Goal: Submit feedback/report problem: Submit feedback/report problem

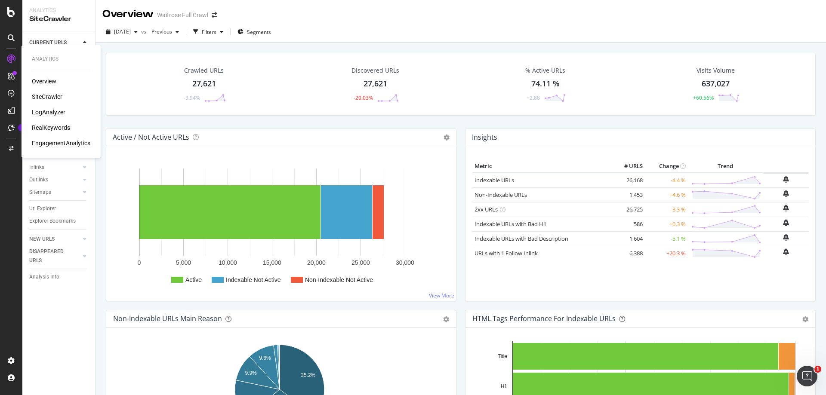
click at [54, 127] on div "RealKeywords" at bounding box center [51, 127] width 38 height 9
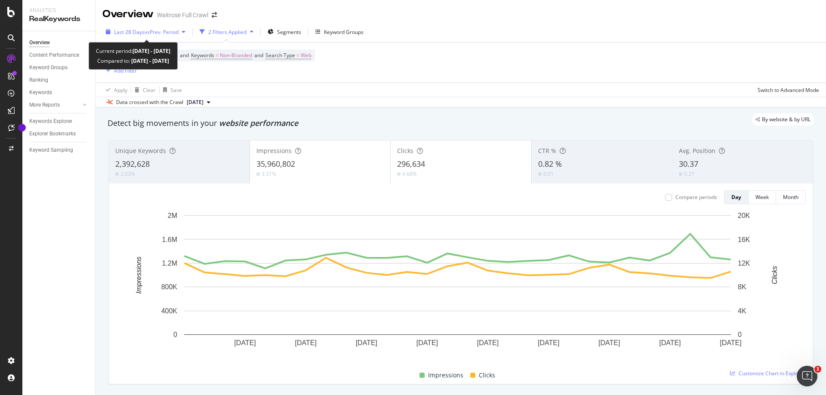
click at [148, 28] on div "Last 28 Days vs Prev. Period" at bounding box center [145, 31] width 86 height 13
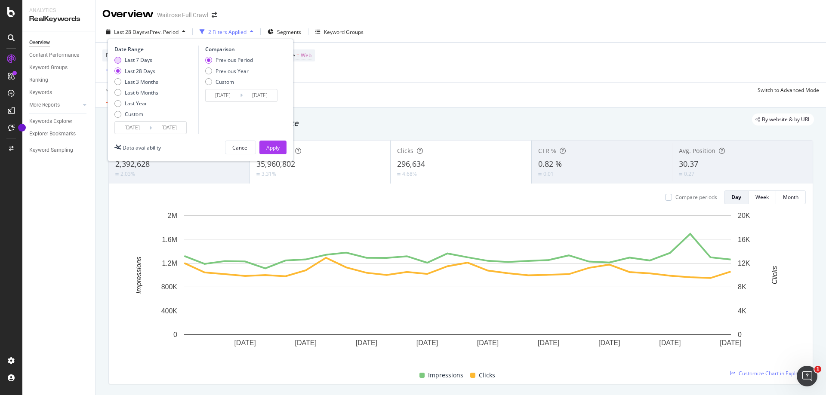
click at [117, 61] on div "Last 7 Days" at bounding box center [117, 60] width 7 height 7
type input "[DATE]"
click at [173, 126] on input "[DATE]" at bounding box center [169, 128] width 34 height 12
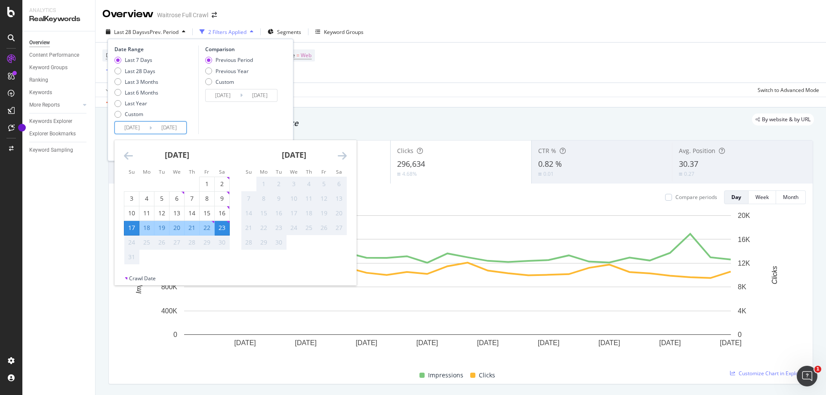
click at [245, 128] on div "Comparison Previous Period Previous Year Custom [DATE] Navigate forward to inte…" at bounding box center [239, 90] width 82 height 89
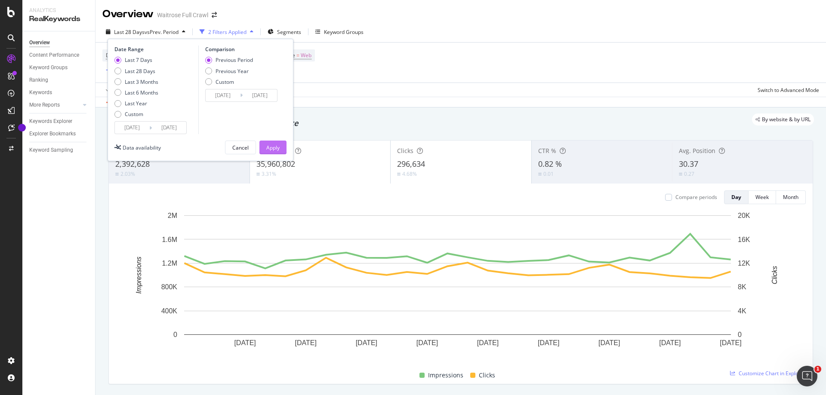
click at [276, 149] on div "Apply" at bounding box center [272, 147] width 13 height 7
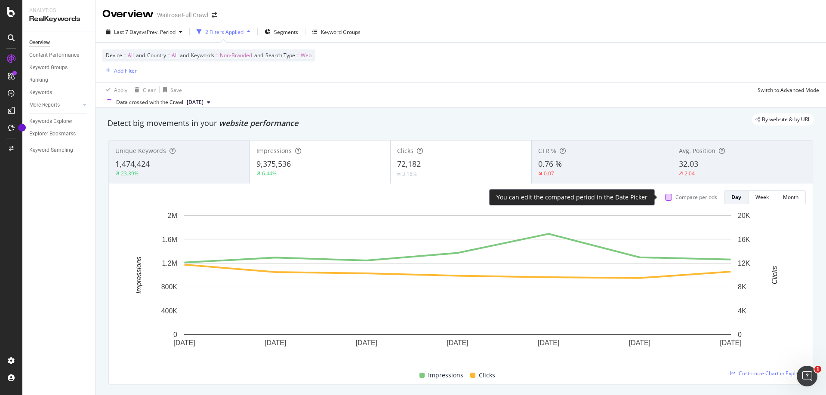
click at [665, 197] on div at bounding box center [668, 197] width 7 height 7
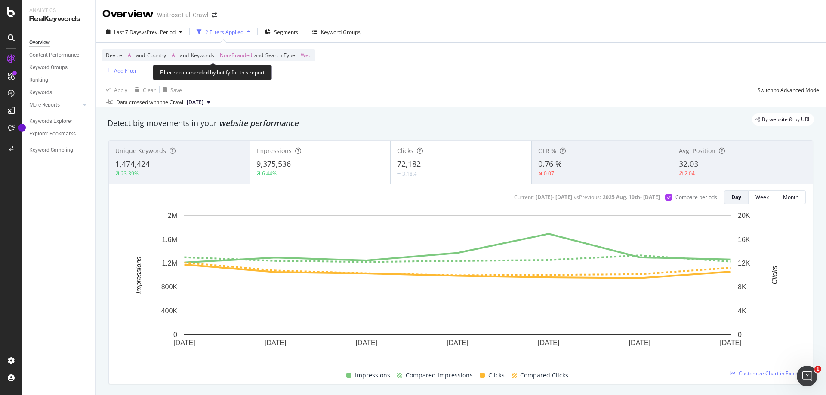
click at [178, 55] on span "All" at bounding box center [175, 55] width 6 height 12
click at [171, 77] on div "All" at bounding box center [204, 76] width 95 height 14
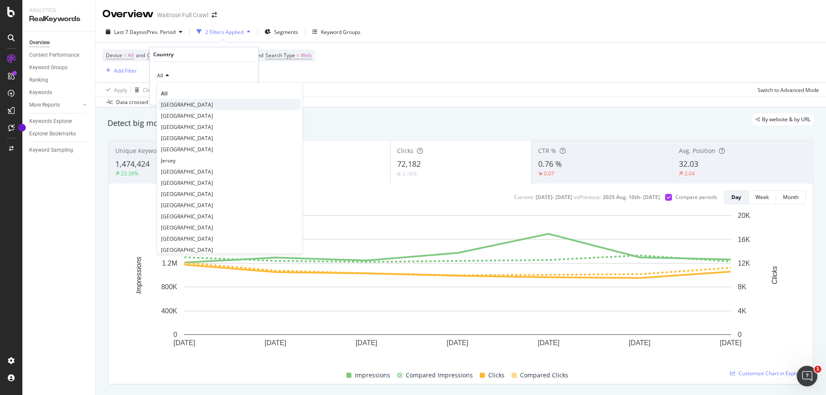
click at [180, 104] on span "[GEOGRAPHIC_DATA]" at bounding box center [187, 104] width 52 height 7
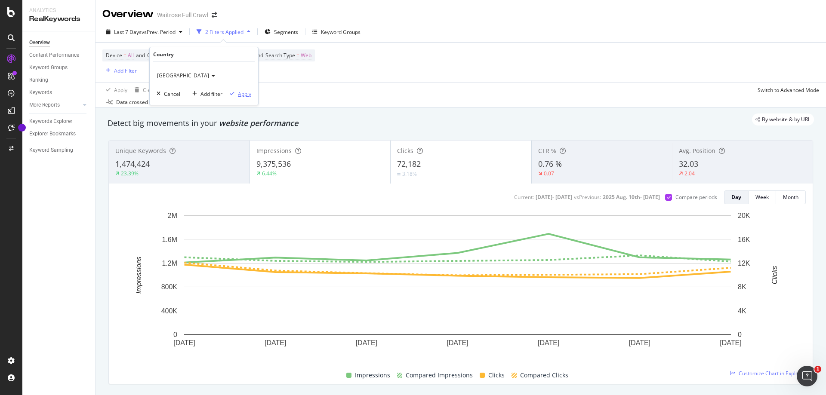
click at [246, 95] on div "Apply" at bounding box center [244, 93] width 13 height 7
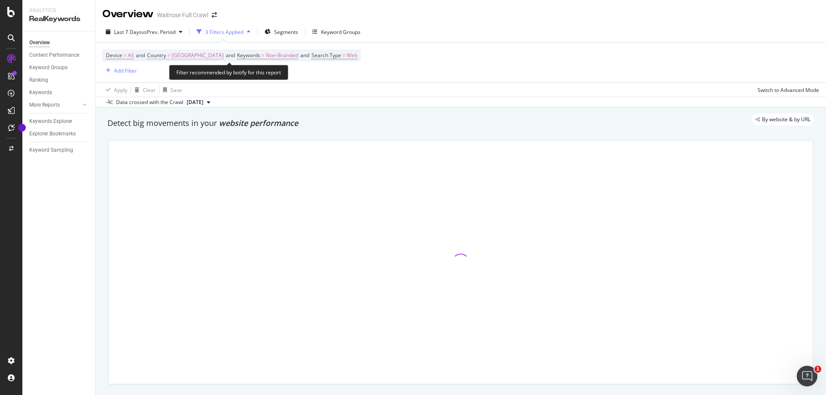
click at [195, 58] on span "[GEOGRAPHIC_DATA]" at bounding box center [198, 55] width 52 height 12
click at [181, 78] on span "[GEOGRAPHIC_DATA]" at bounding box center [183, 75] width 52 height 7
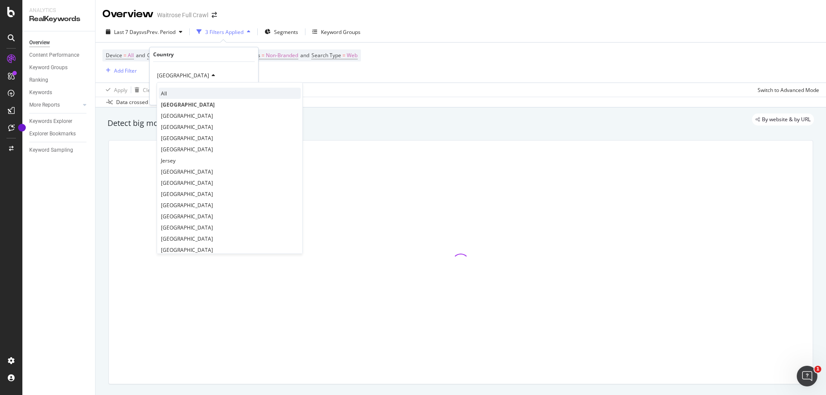
click at [171, 92] on div "All" at bounding box center [230, 93] width 142 height 11
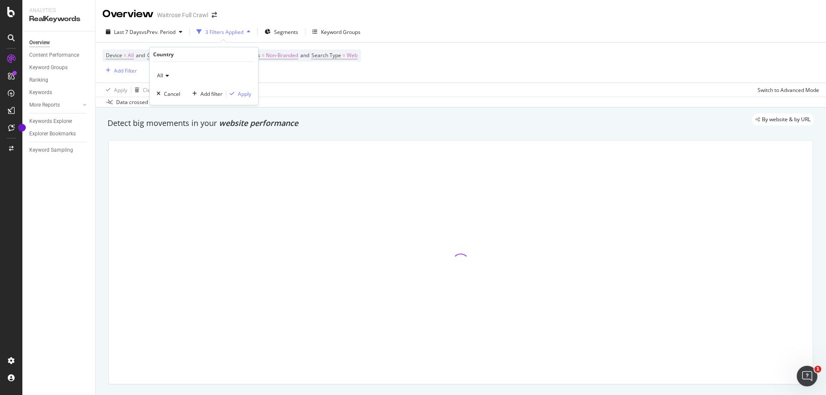
click at [251, 98] on div "All Cancel Add filter Apply" at bounding box center [204, 83] width 108 height 43
click at [245, 98] on div "Apply" at bounding box center [238, 94] width 25 height 8
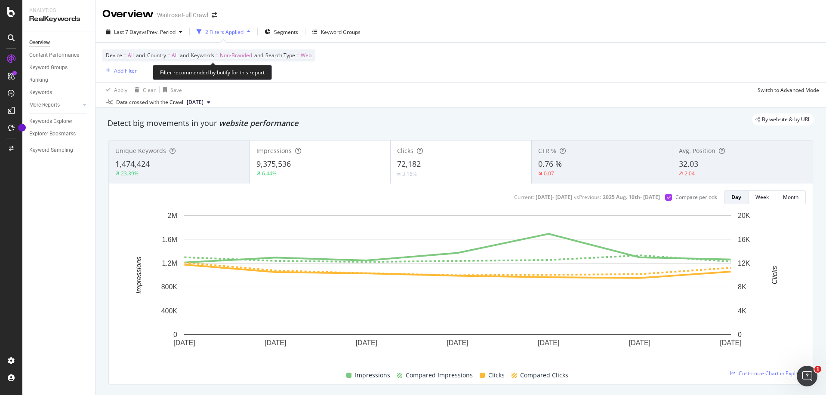
click at [234, 54] on span "Non-Branded" at bounding box center [236, 55] width 32 height 12
click at [234, 70] on div "Non-Branded" at bounding box center [226, 75] width 46 height 13
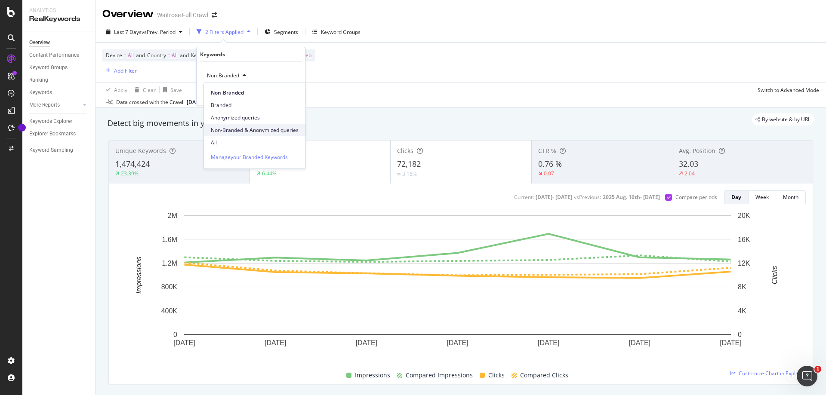
click at [245, 127] on span "Non-Branded & Anonymized queries" at bounding box center [255, 130] width 88 height 8
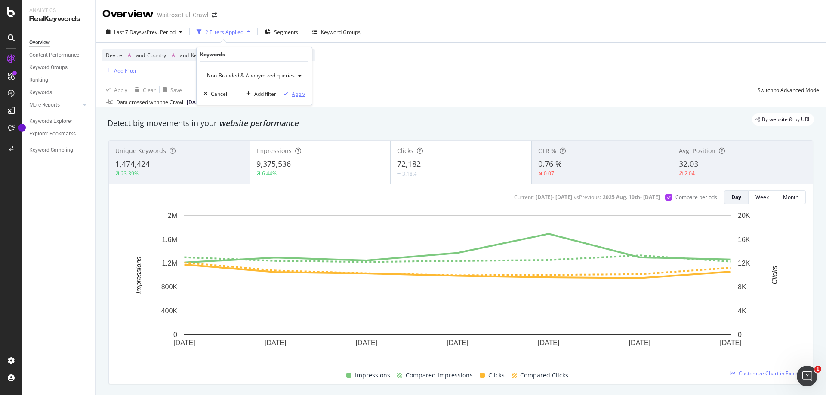
click at [296, 95] on div "Apply" at bounding box center [298, 93] width 13 height 7
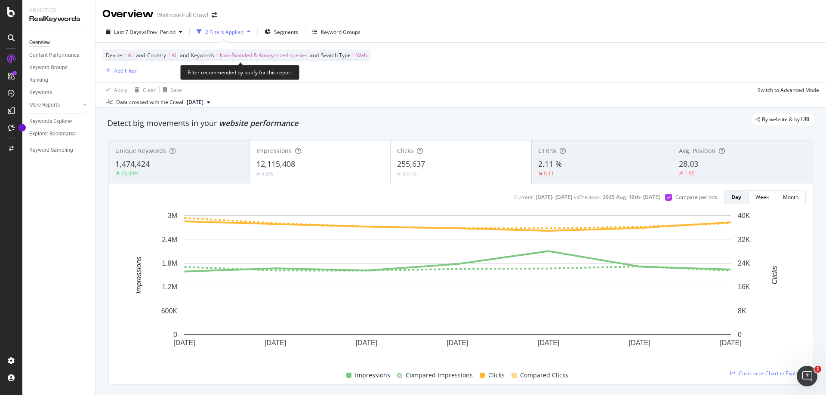
click at [247, 58] on span "Non-Branded & Anonymized queries" at bounding box center [264, 55] width 88 height 12
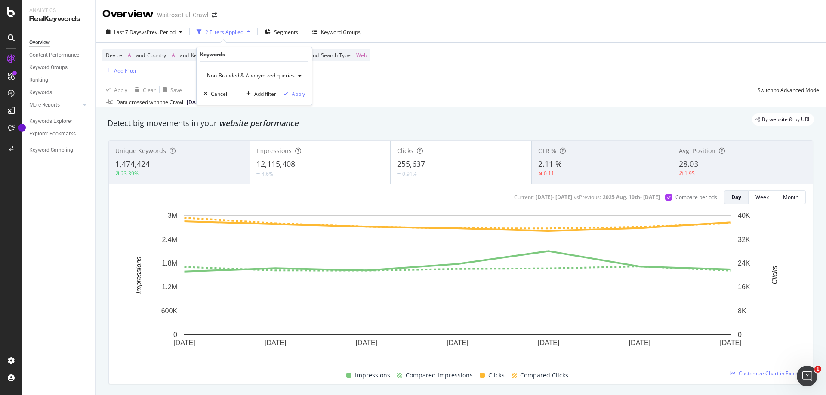
click at [238, 74] on span "Non-Branded & Anonymized queries" at bounding box center [248, 75] width 91 height 7
click at [234, 98] on div "Non-Branded" at bounding box center [256, 92] width 104 height 12
click at [296, 96] on div "Apply" at bounding box center [291, 93] width 13 height 7
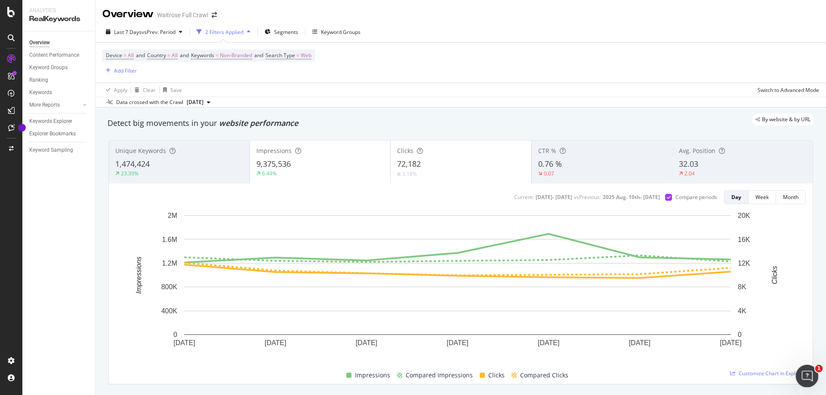
click at [806, 376] on icon "Open Intercom Messenger" at bounding box center [806, 375] width 6 height 7
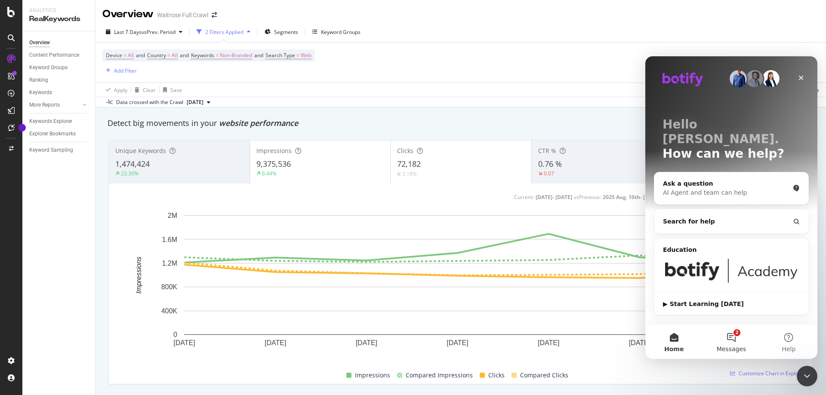
click at [734, 346] on span "Messages" at bounding box center [732, 349] width 30 height 6
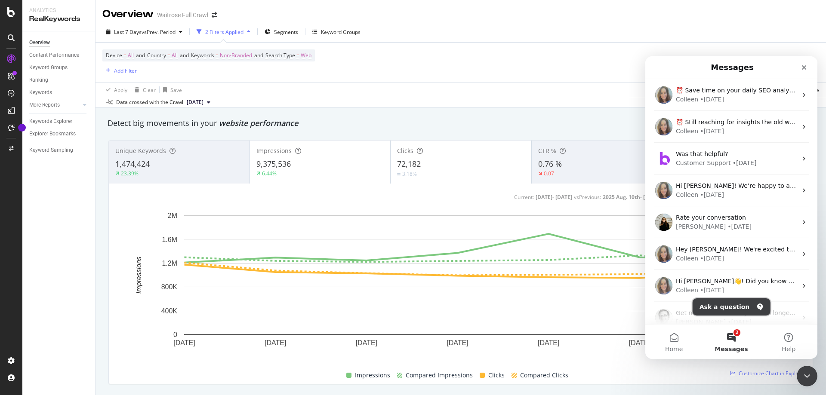
click at [730, 309] on button "Ask a question" at bounding box center [732, 307] width 78 height 17
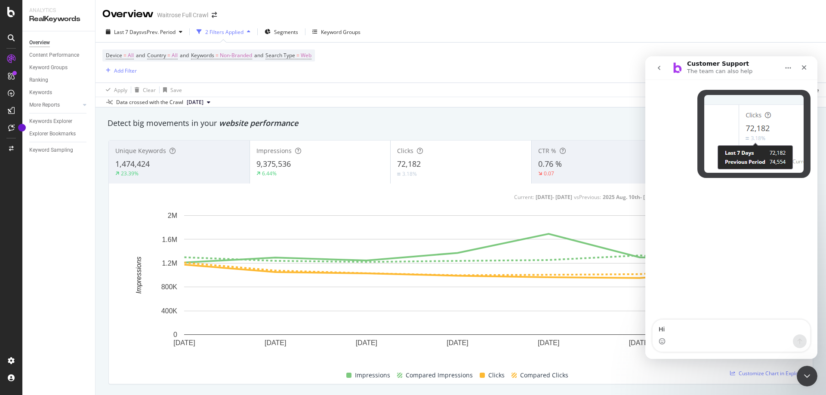
type textarea "Hi"
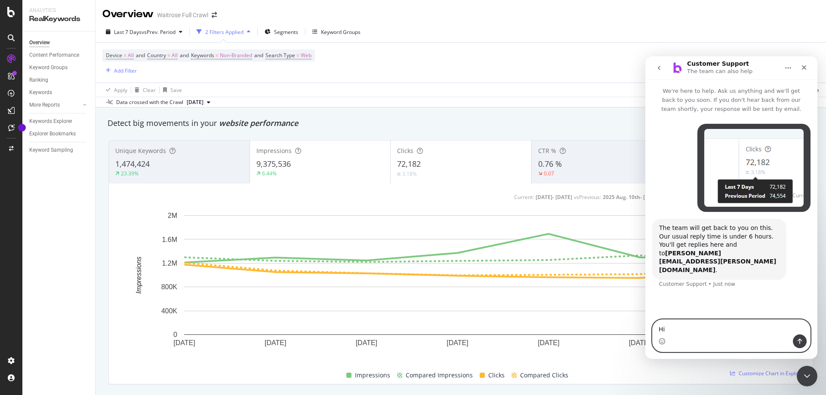
click at [710, 331] on textarea "Hi" at bounding box center [731, 327] width 157 height 15
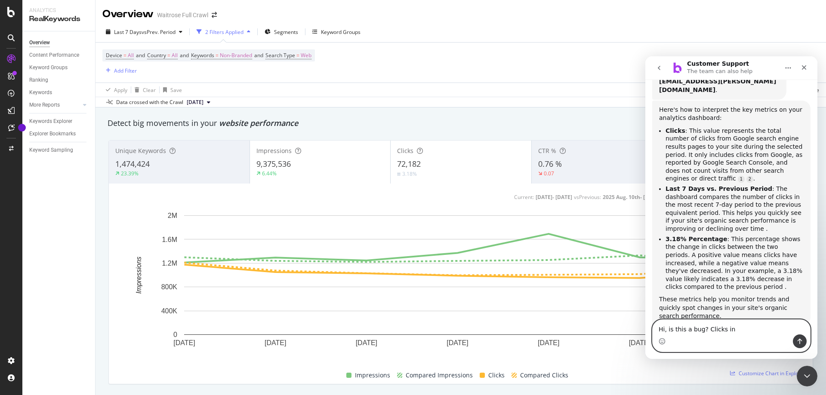
scroll to position [179, 0]
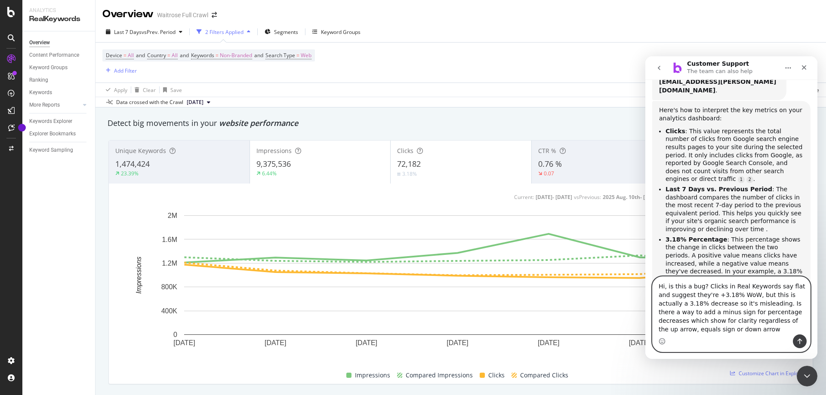
type textarea "Hi, is this a bug? Clicks in Real Keywords say flat and suggest they're +3.18% …"
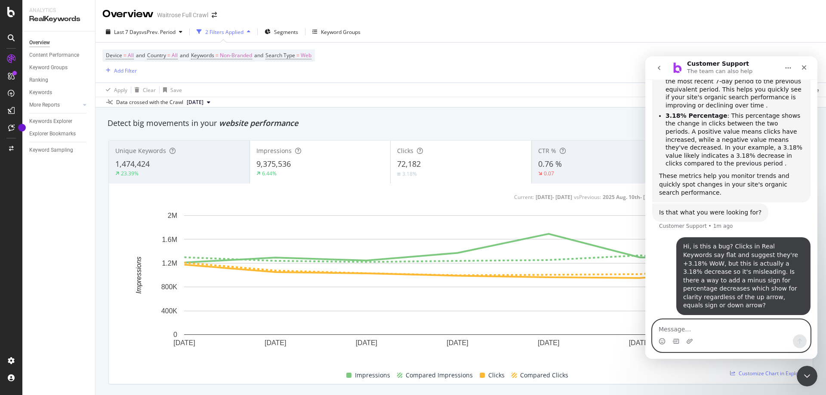
scroll to position [303, 0]
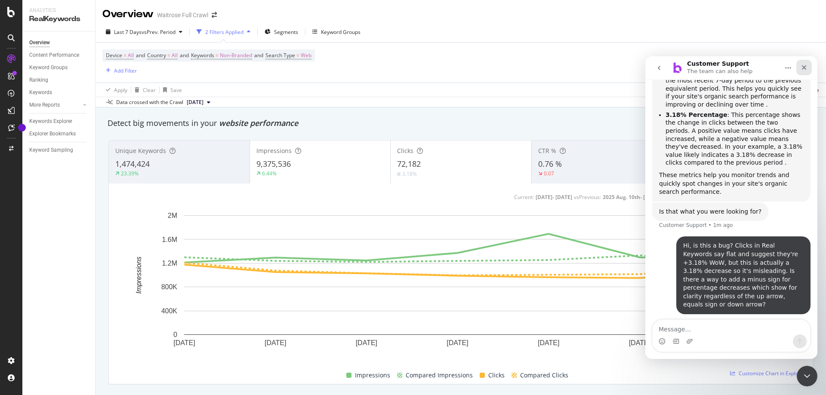
click at [804, 70] on icon "Close" at bounding box center [804, 67] width 7 height 7
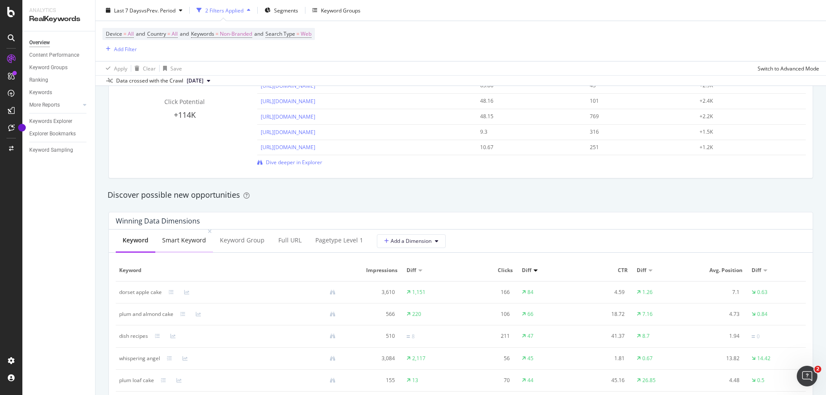
scroll to position [731, 0]
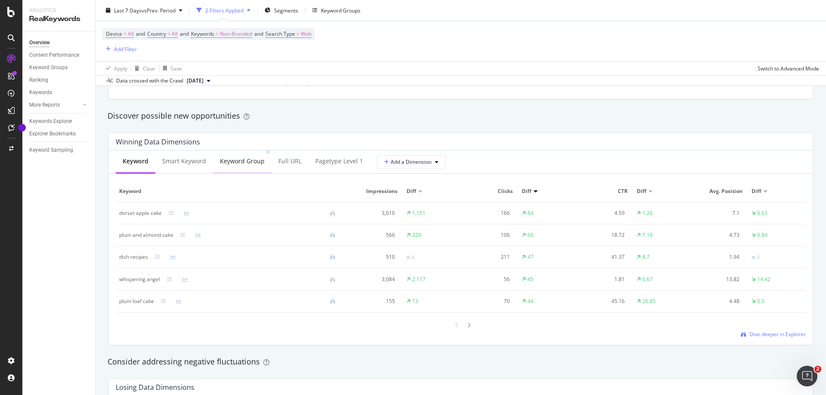
click at [240, 160] on div "Keyword Group" at bounding box center [242, 161] width 45 height 9
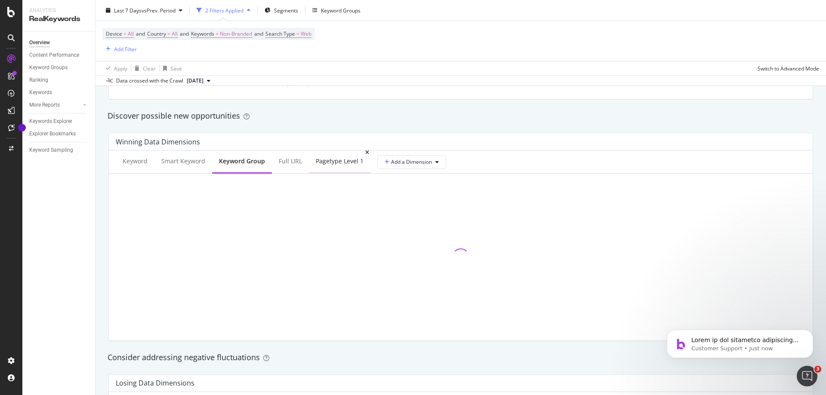
scroll to position [0, 0]
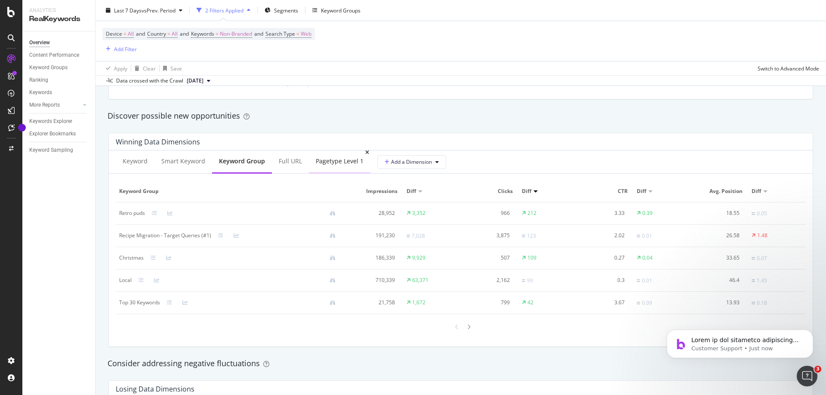
click at [327, 164] on div "pagetype Level 1" at bounding box center [340, 161] width 48 height 9
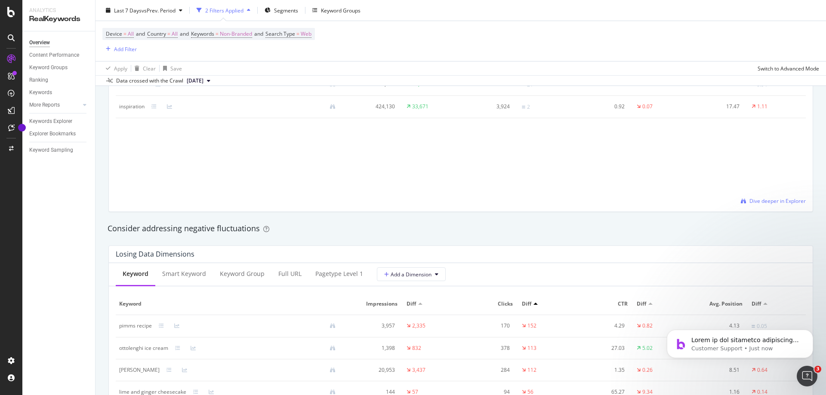
scroll to position [903, 0]
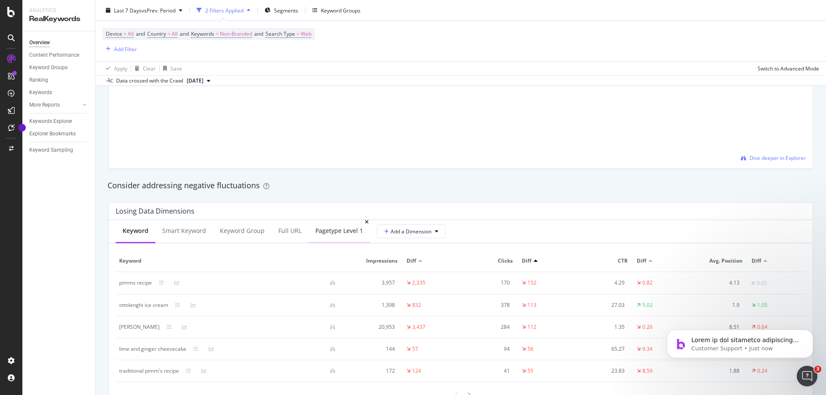
click at [339, 235] on div "pagetype Level 1" at bounding box center [339, 231] width 48 height 9
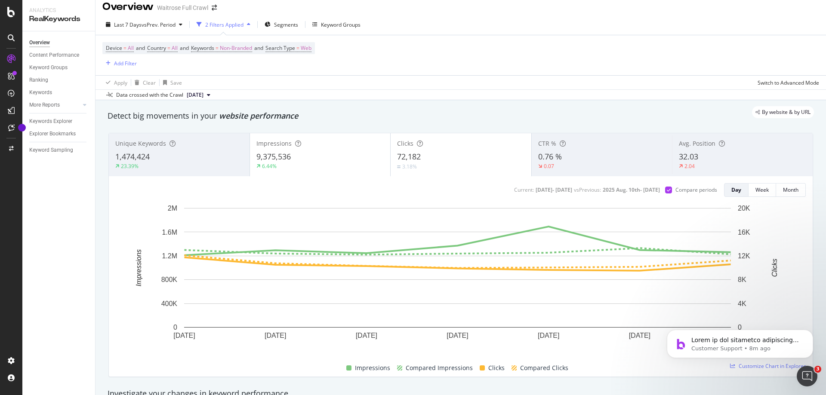
scroll to position [0, 0]
